Goal: Task Accomplishment & Management: Manage account settings

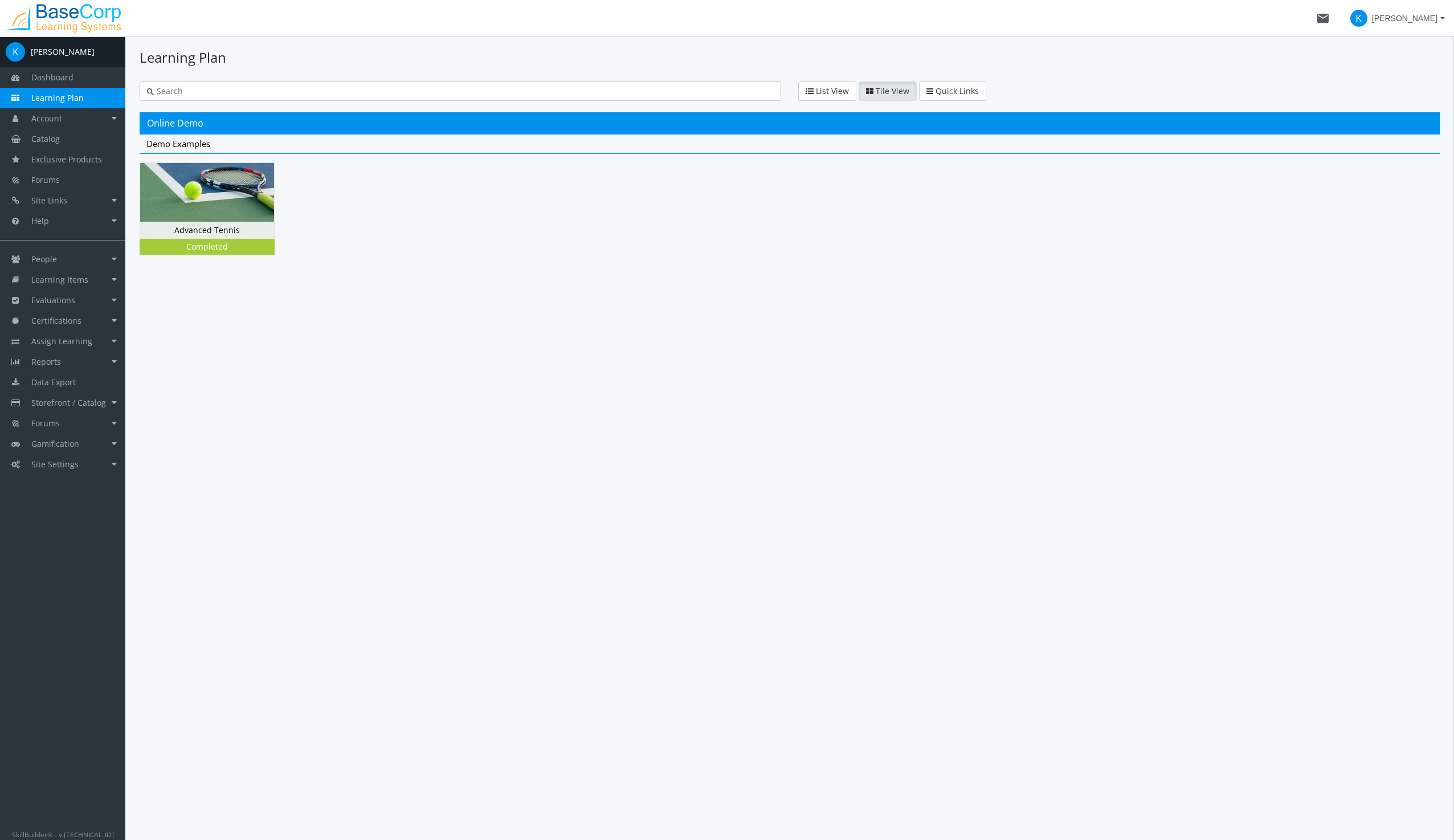
click at [45, 96] on span "Learning Plan" at bounding box center [57, 97] width 52 height 10
click at [1367, 16] on span "K" at bounding box center [1358, 18] width 17 height 17
click at [1375, 96] on link "Sign Out" at bounding box center [1397, 101] width 103 height 12
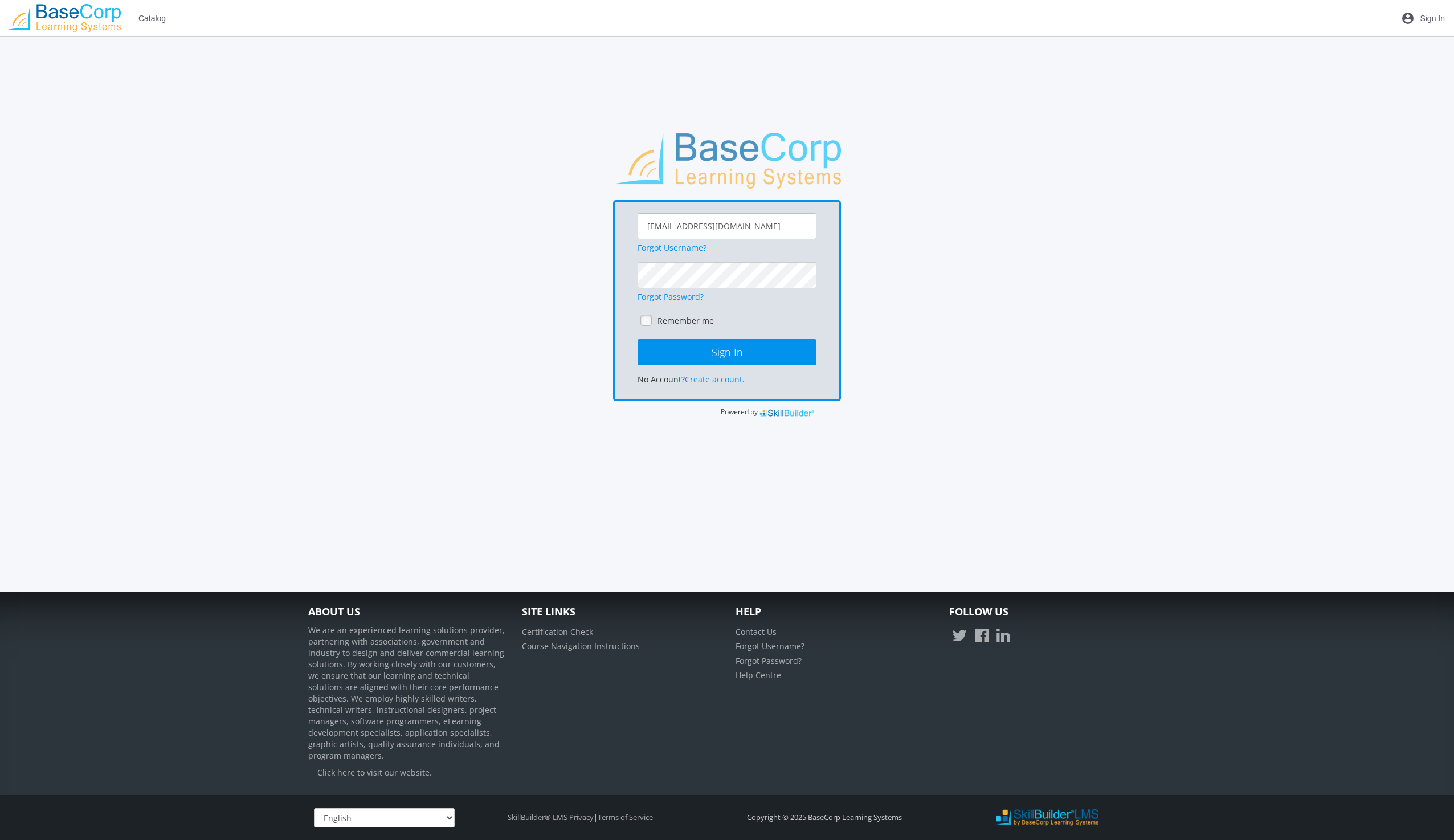
drag, startPoint x: 788, startPoint y: 215, endPoint x: 779, endPoint y: 219, distance: 9.8
click at [779, 219] on input "[EMAIL_ADDRESS][DOMAIN_NAME]" at bounding box center [727, 226] width 179 height 26
drag, startPoint x: 766, startPoint y: 220, endPoint x: 612, endPoint y: 219, distance: 154.0
click at [612, 219] on div "[EMAIL_ADDRESS][DOMAIN_NAME] Forgot Username? Forgot Password? Remember me Sign…" at bounding box center [727, 275] width 849 height 286
click at [716, 228] on input "[EMAIL_ADDRESS][DOMAIN_NAME]" at bounding box center [727, 226] width 179 height 26
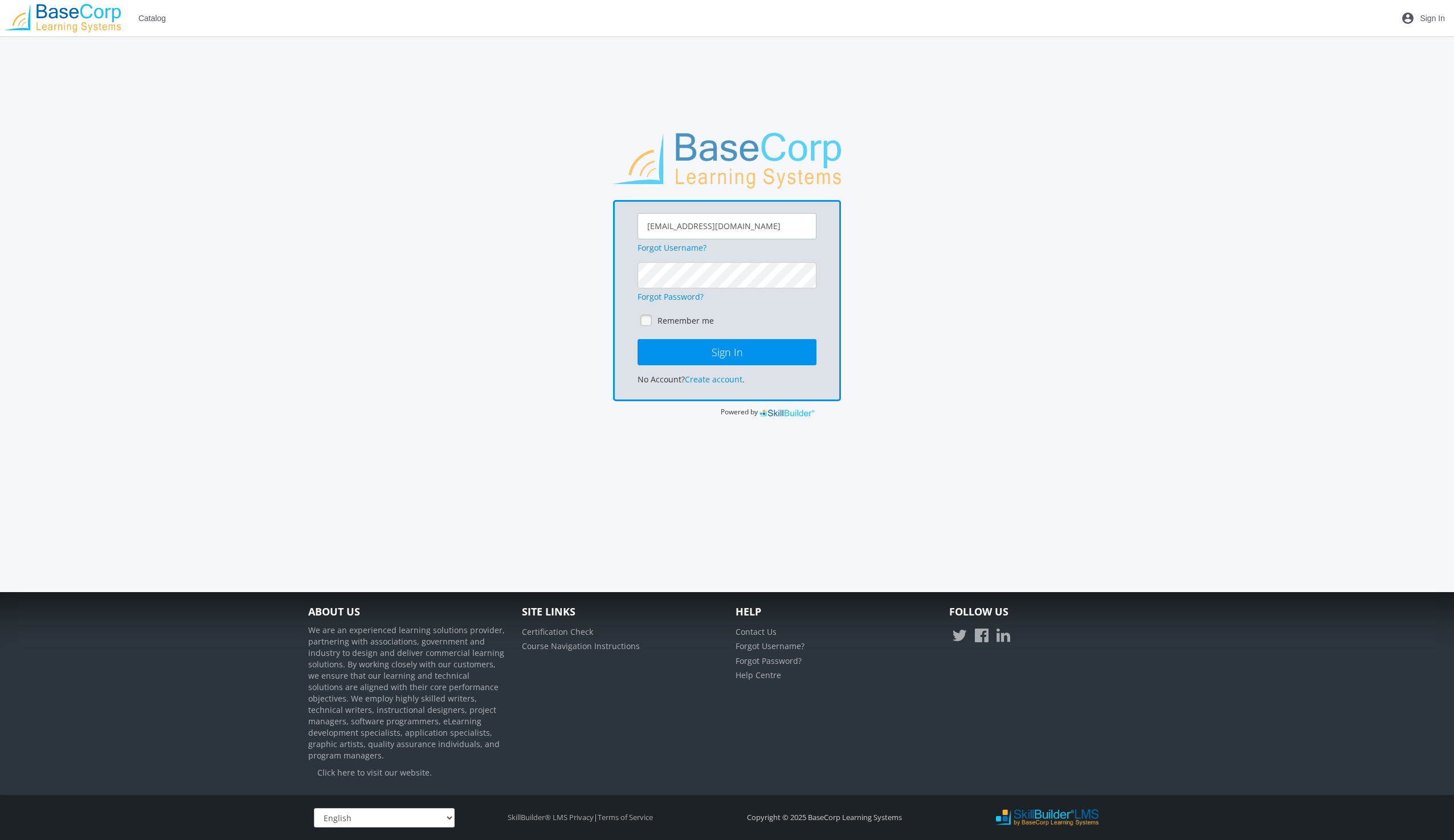
drag, startPoint x: 762, startPoint y: 224, endPoint x: 617, endPoint y: 236, distance: 145.5
click at [617, 236] on div "[EMAIL_ADDRESS][DOMAIN_NAME] Forgot Username? Forgot Password? Remember me Sign…" at bounding box center [727, 300] width 228 height 201
paste input "[EMAIL_ADDRESS]"
type input "[EMAIL_ADDRESS][DOMAIN_NAME]"
click at [594, 279] on div "[EMAIL_ADDRESS][DOMAIN_NAME] Forgot Username? Forgot Password? Remember me Sign…" at bounding box center [727, 275] width 849 height 286
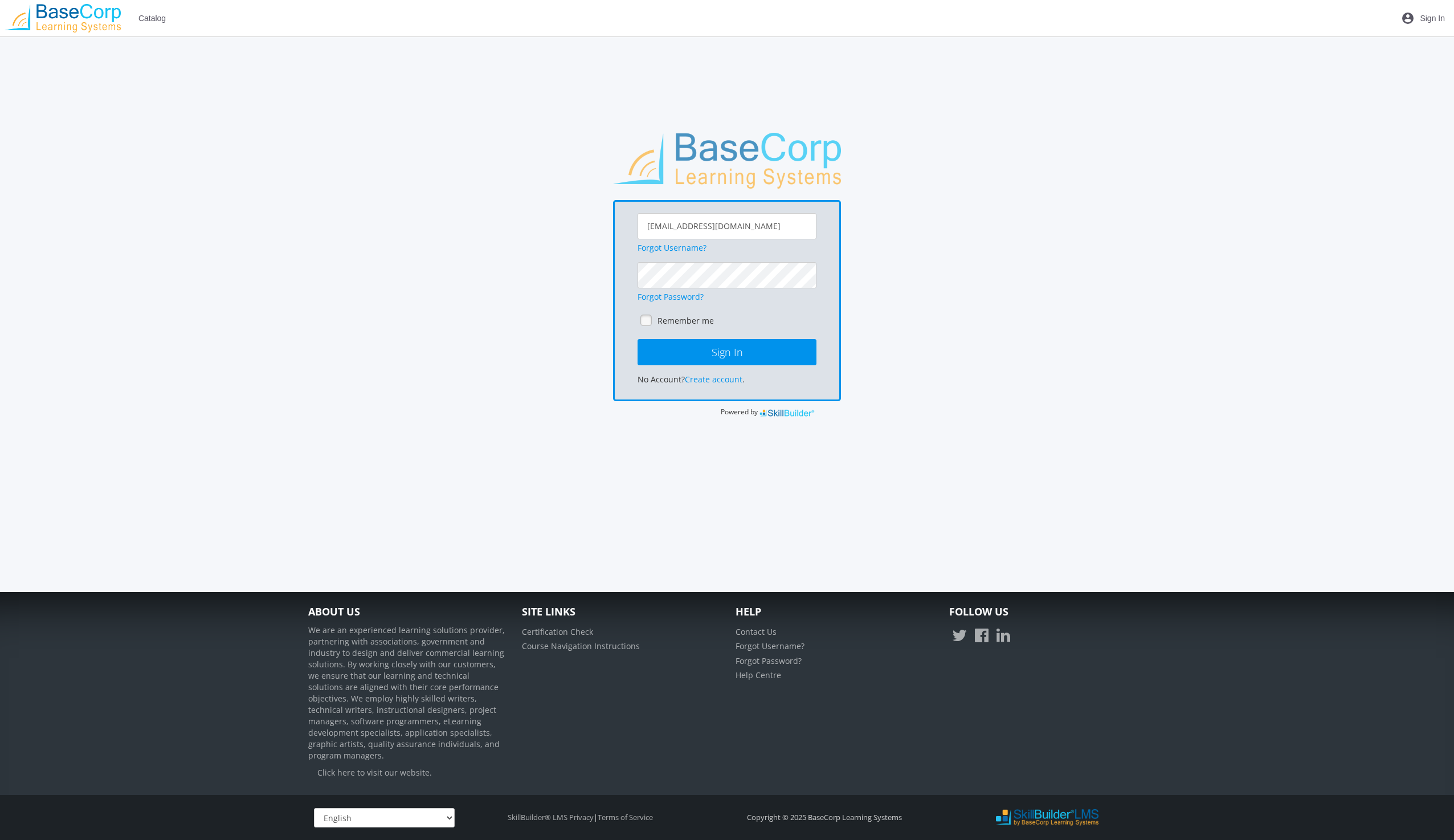
click at [871, 453] on main-section "[EMAIL_ADDRESS][DOMAIN_NAME] Forgot Username? Forgot Password? Remember me Sign…" at bounding box center [727, 298] width 849 height 331
click at [731, 342] on button "Sign In" at bounding box center [727, 352] width 179 height 26
